Goal: Task Accomplishment & Management: Use online tool/utility

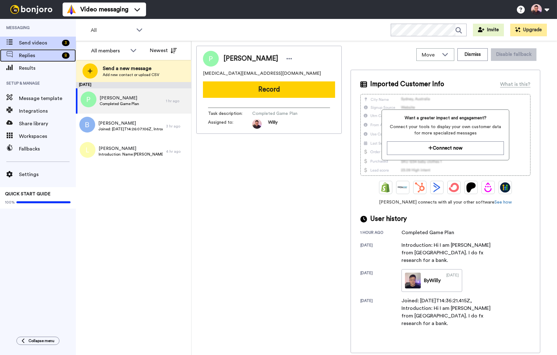
click at [43, 56] on span "Replies" at bounding box center [39, 56] width 40 height 8
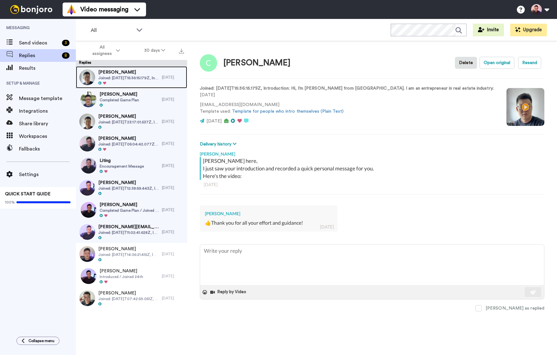
click at [139, 77] on span "Joined: 2025-10-08T15:36:15.179Z, Introduction: Hi, I’m Hui Ling from Singapore…" at bounding box center [128, 77] width 60 height 5
type textarea "x"
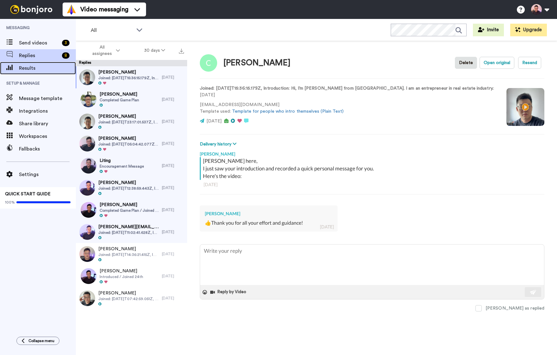
click at [42, 66] on span "Results" at bounding box center [47, 68] width 57 height 8
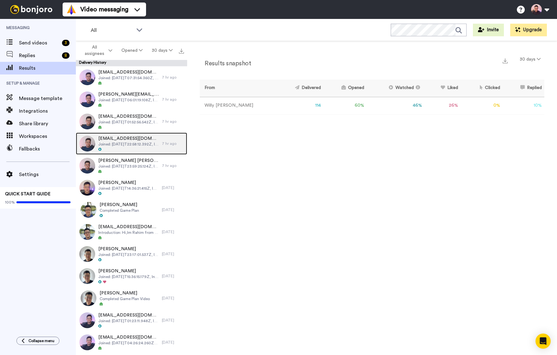
click at [134, 139] on span "paullimjh@hotmail.com" at bounding box center [128, 138] width 60 height 6
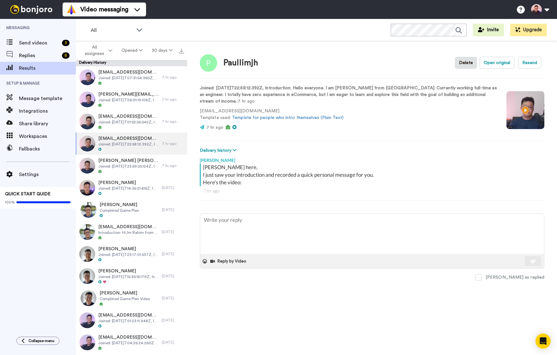
click at [536, 113] on video at bounding box center [525, 110] width 38 height 38
